Goal: Find specific page/section: Find specific page/section

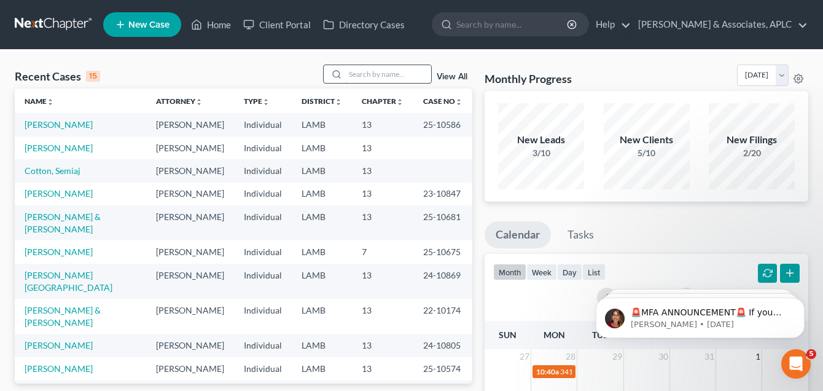
click at [361, 70] on input "search" at bounding box center [388, 74] width 86 height 18
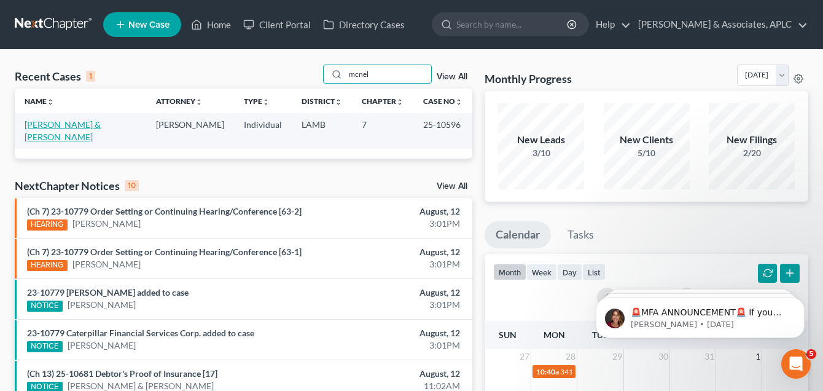
type input "mcnel"
click at [57, 127] on link "[PERSON_NAME] & [PERSON_NAME]" at bounding box center [63, 130] width 76 height 23
select select "8"
select select "1"
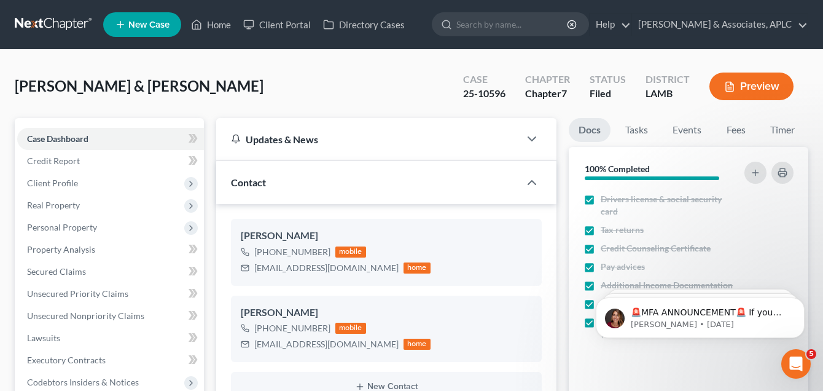
click at [46, 17] on link at bounding box center [54, 25] width 79 height 22
